Goal: Find contact information: Find contact information

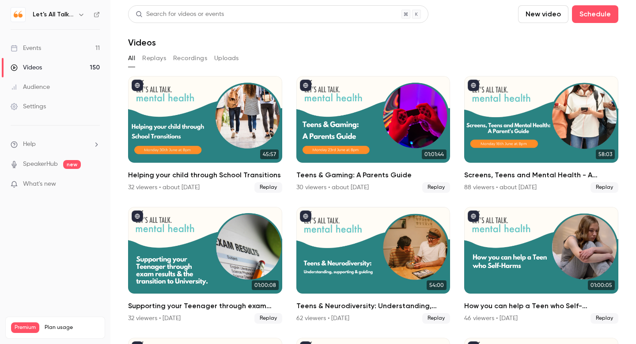
click at [38, 86] on div "Audience" at bounding box center [30, 87] width 39 height 9
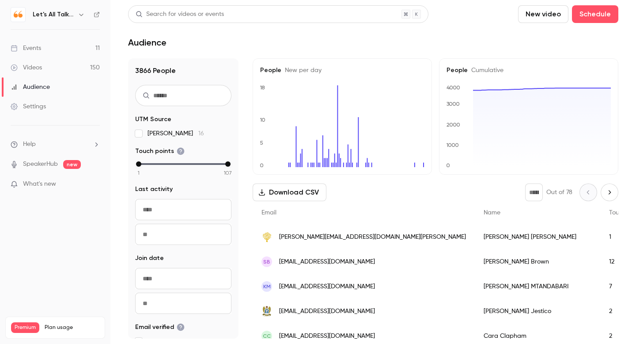
click at [382, 239] on span "[PERSON_NAME][EMAIL_ADDRESS][DOMAIN_NAME][PERSON_NAME]" at bounding box center [372, 236] width 187 height 9
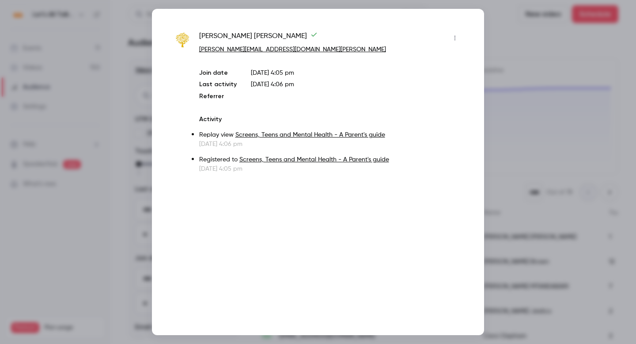
click at [318, 133] on link "Screens, Teens and Mental Health - A Parent's guide" at bounding box center [310, 135] width 150 height 6
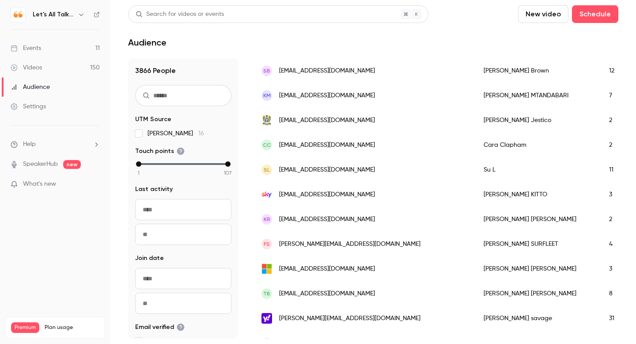
scroll to position [192, 0]
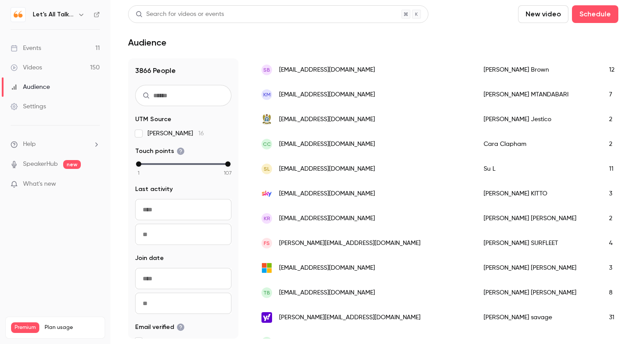
click at [355, 290] on span "[EMAIL_ADDRESS][DOMAIN_NAME]" at bounding box center [327, 292] width 96 height 9
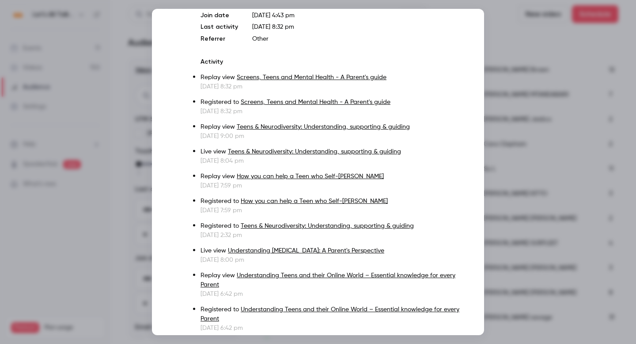
scroll to position [51, 0]
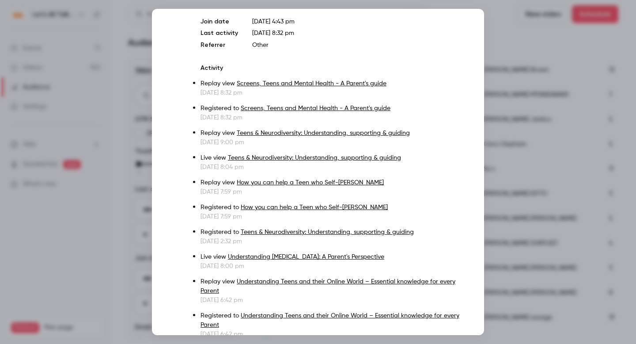
click at [510, 34] on div at bounding box center [318, 172] width 636 height 344
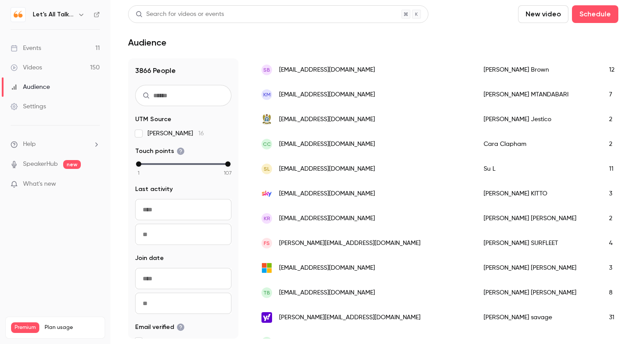
click at [29, 49] on div "Events" at bounding box center [26, 48] width 30 height 9
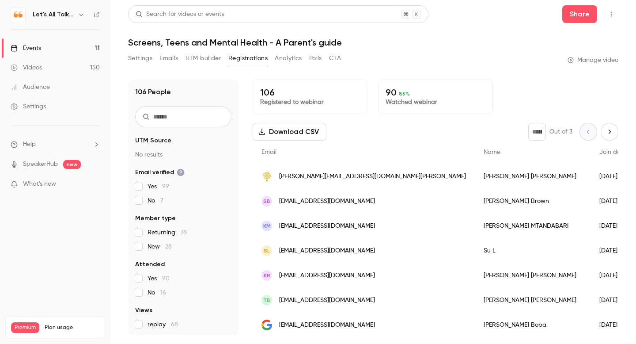
click at [312, 173] on span "[PERSON_NAME][EMAIL_ADDRESS][DOMAIN_NAME][PERSON_NAME]" at bounding box center [372, 176] width 187 height 9
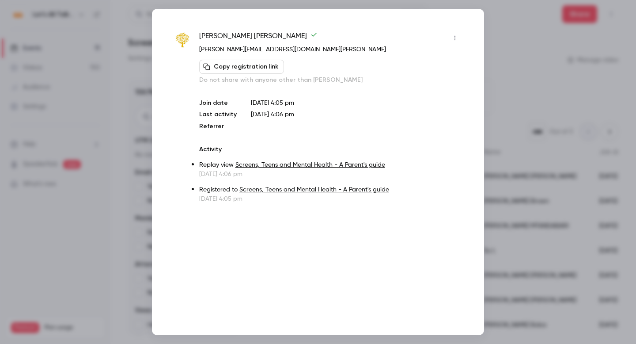
click at [540, 177] on div at bounding box center [318, 172] width 636 height 344
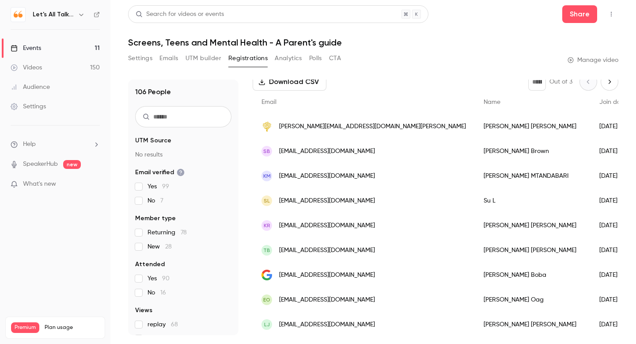
scroll to position [49, 0]
click at [327, 250] on span "[EMAIL_ADDRESS][DOMAIN_NAME]" at bounding box center [327, 250] width 96 height 9
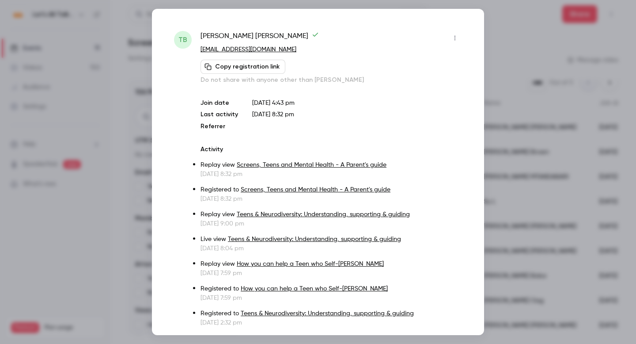
drag, startPoint x: 303, startPoint y: 48, endPoint x: 200, endPoint y: 50, distance: 103.8
click at [200, 50] on div "TB Teresa Bowden teresabowden@royal.surrey.sch.uk Copy registration link Do not…" at bounding box center [318, 312] width 288 height 562
copy link "[EMAIL_ADDRESS][DOMAIN_NAME]"
